Goal: Browse casually: Explore the website without a specific task or goal

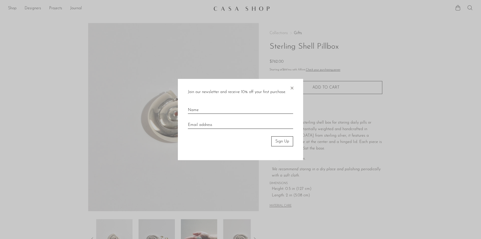
click at [289, 88] on span "×" at bounding box center [291, 87] width 5 height 16
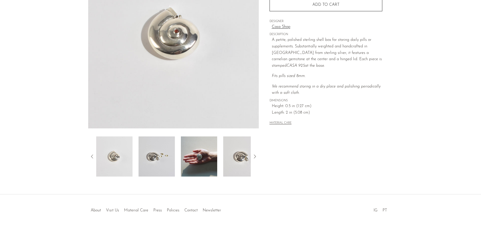
scroll to position [87, 0]
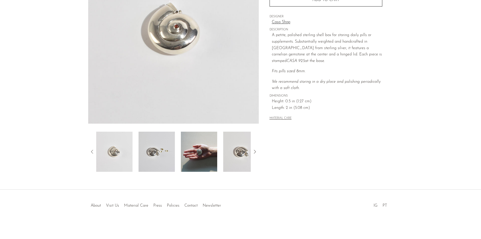
click at [211, 150] on img at bounding box center [199, 152] width 36 height 40
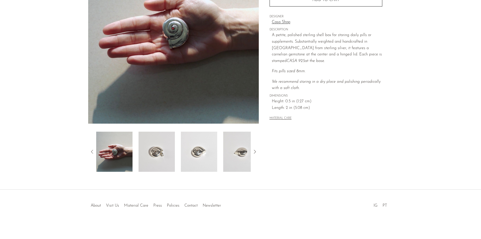
click at [153, 156] on img at bounding box center [157, 152] width 36 height 40
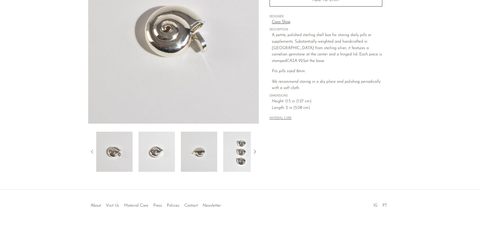
click at [162, 166] on img at bounding box center [157, 152] width 36 height 40
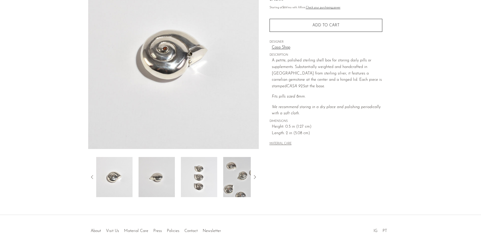
scroll to position [62, 0]
click at [204, 182] on img at bounding box center [199, 177] width 36 height 40
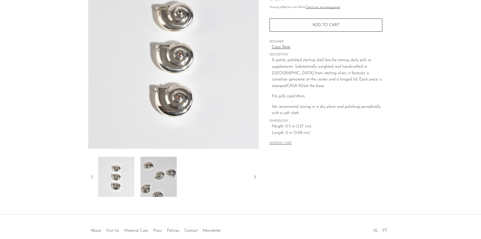
click at [216, 183] on div at bounding box center [173, 177] width 155 height 40
click at [143, 182] on img at bounding box center [157, 177] width 36 height 40
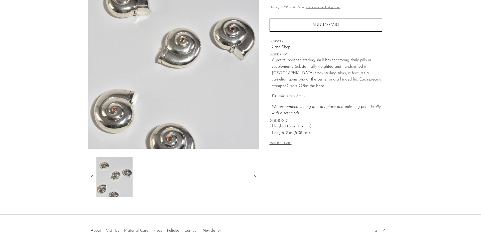
click at [129, 185] on img at bounding box center [114, 177] width 36 height 40
click at [101, 170] on img at bounding box center [114, 177] width 36 height 40
click at [96, 174] on div at bounding box center [173, 177] width 171 height 40
click at [92, 175] on icon at bounding box center [92, 177] width 6 height 6
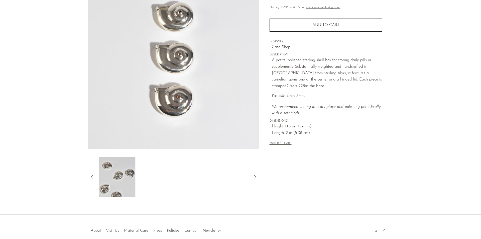
click at [92, 175] on icon at bounding box center [92, 177] width 6 height 6
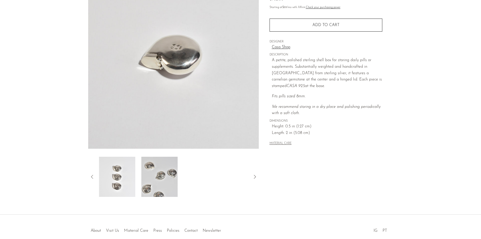
click at [92, 175] on icon at bounding box center [92, 177] width 6 height 6
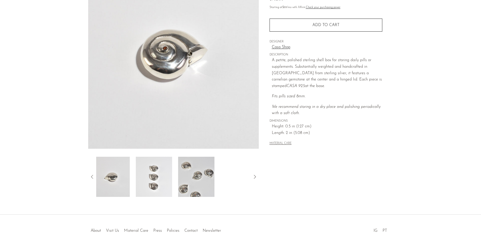
click at [92, 175] on icon at bounding box center [92, 177] width 6 height 6
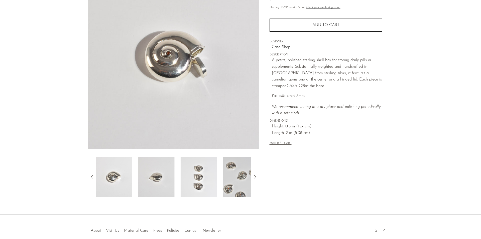
click at [92, 175] on icon at bounding box center [92, 177] width 6 height 6
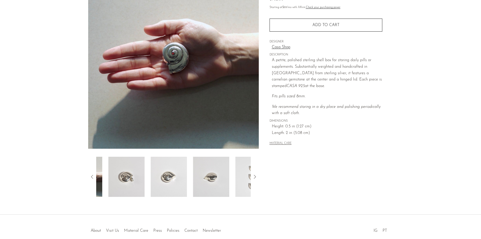
click at [92, 175] on icon at bounding box center [92, 177] width 6 height 6
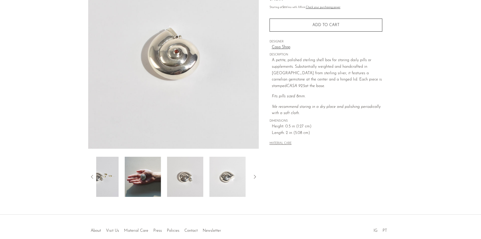
click at [92, 175] on icon at bounding box center [92, 177] width 6 height 6
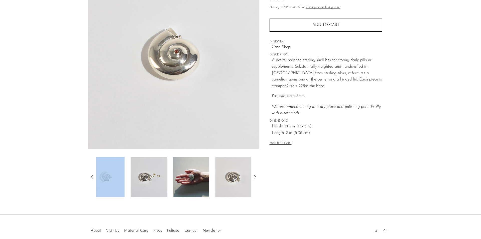
click at [92, 175] on icon at bounding box center [92, 177] width 6 height 6
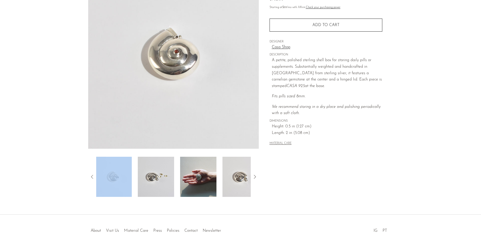
click at [92, 175] on icon at bounding box center [92, 177] width 6 height 6
click at [170, 178] on img at bounding box center [157, 177] width 36 height 40
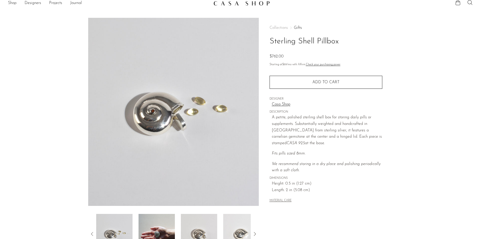
scroll to position [0, 0]
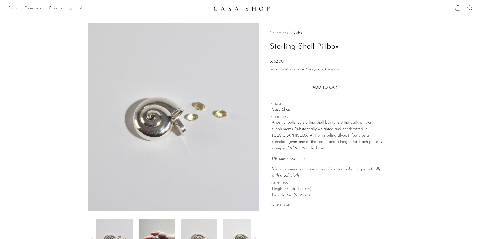
click at [12, 9] on link "Shop" at bounding box center [12, 8] width 9 height 7
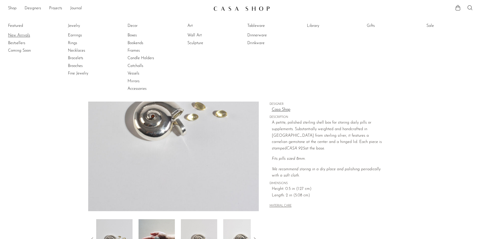
click at [15, 36] on link "New Arrivals" at bounding box center [27, 36] width 38 height 6
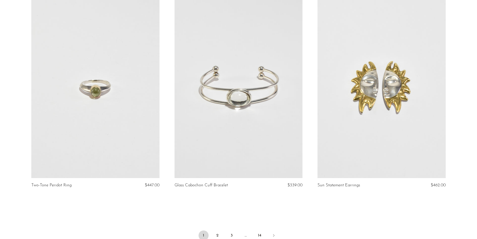
scroll to position [2343, 0]
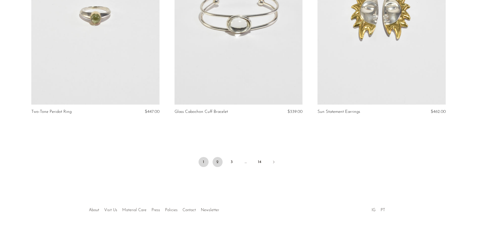
drag, startPoint x: 225, startPoint y: 158, endPoint x: 221, endPoint y: 159, distance: 3.5
click at [225, 158] on ul "1 2 3 … 14" at bounding box center [238, 162] width 321 height 15
click at [221, 159] on link "2" at bounding box center [218, 162] width 10 height 10
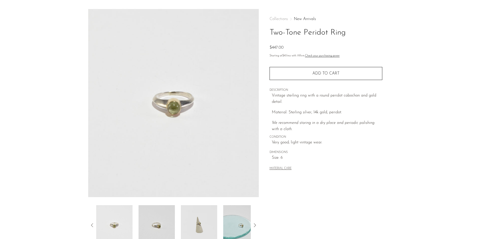
scroll to position [14, 0]
click at [122, 224] on img at bounding box center [114, 225] width 36 height 40
click at [155, 221] on img at bounding box center [157, 225] width 36 height 40
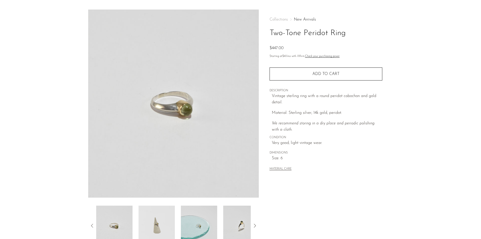
click at [188, 217] on img at bounding box center [199, 225] width 36 height 40
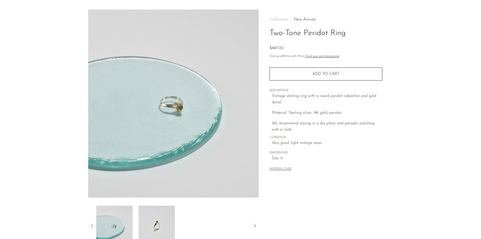
click at [255, 226] on icon at bounding box center [255, 226] width 6 height 6
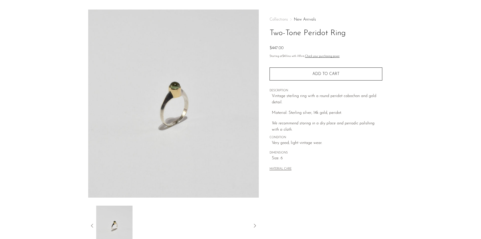
click at [255, 226] on icon at bounding box center [255, 226] width 6 height 6
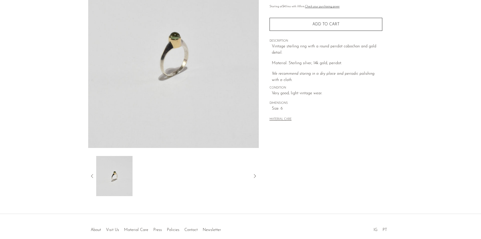
click at [95, 174] on icon at bounding box center [92, 176] width 6 height 6
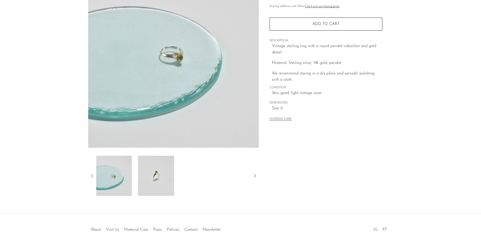
click at [94, 174] on icon at bounding box center [92, 176] width 6 height 6
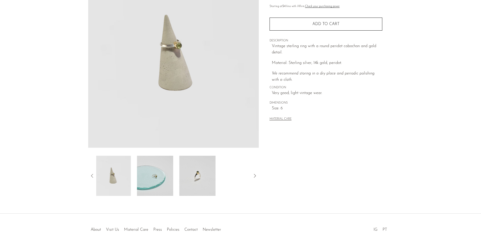
click at [94, 174] on icon at bounding box center [92, 176] width 6 height 6
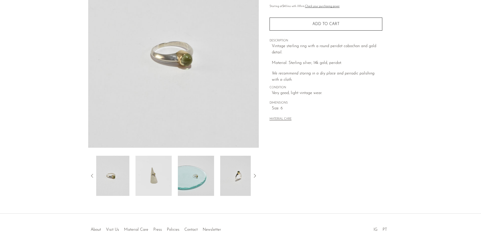
click at [94, 174] on icon at bounding box center [92, 176] width 6 height 6
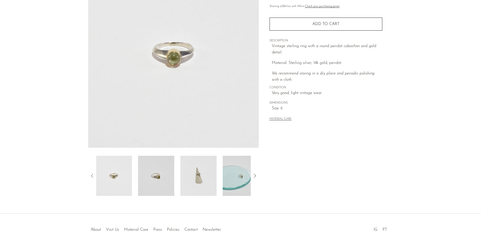
click at [94, 174] on icon at bounding box center [92, 176] width 6 height 6
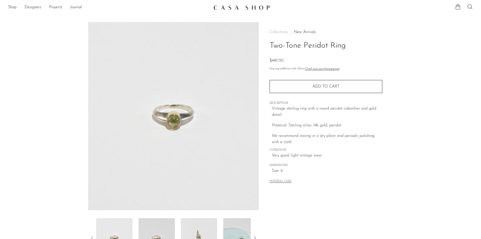
scroll to position [0, 0]
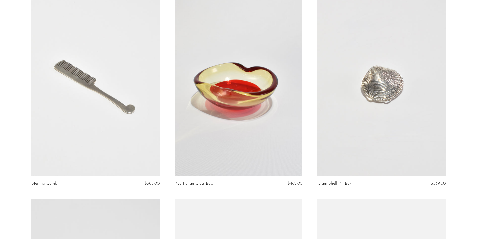
scroll to position [251, 0]
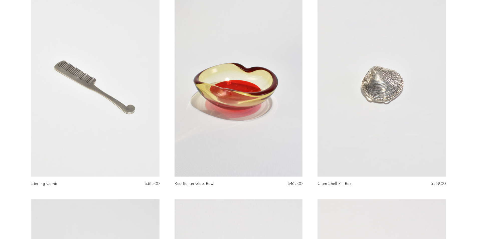
drag, startPoint x: 81, startPoint y: 87, endPoint x: 7, endPoint y: 109, distance: 77.3
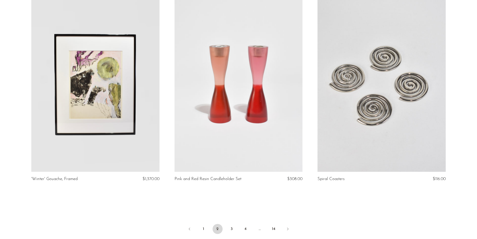
scroll to position [2343, 0]
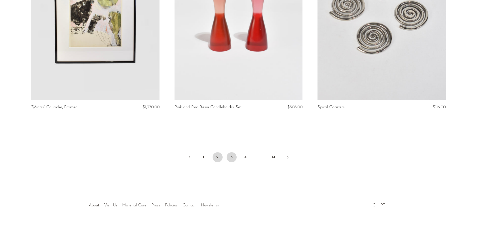
click at [227, 157] on link "3" at bounding box center [232, 157] width 10 height 10
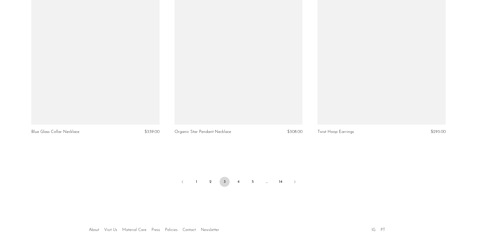
scroll to position [2343, 0]
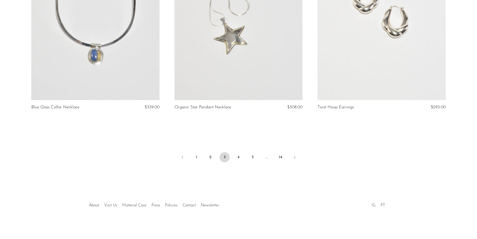
click at [374, 205] on link "IG" at bounding box center [374, 205] width 4 height 4
